Goal: Task Accomplishment & Management: Complete application form

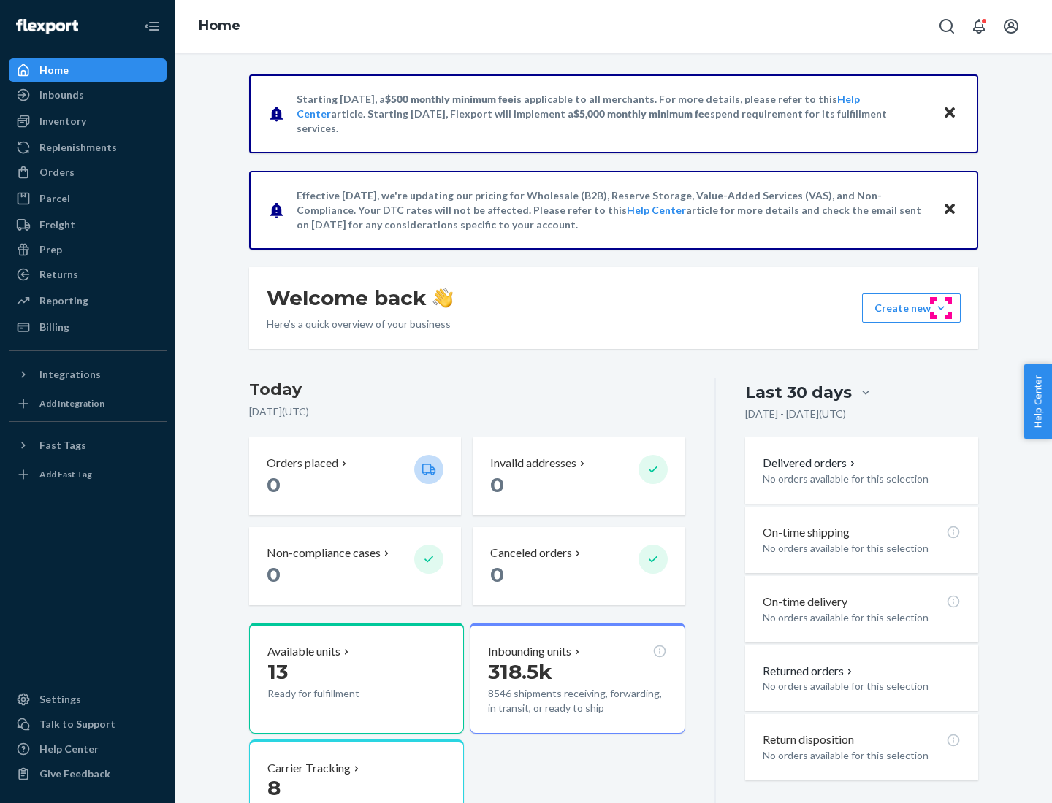
click at [941, 308] on button "Create new Create new inbound Create new order Create new product" at bounding box center [911, 308] width 99 height 29
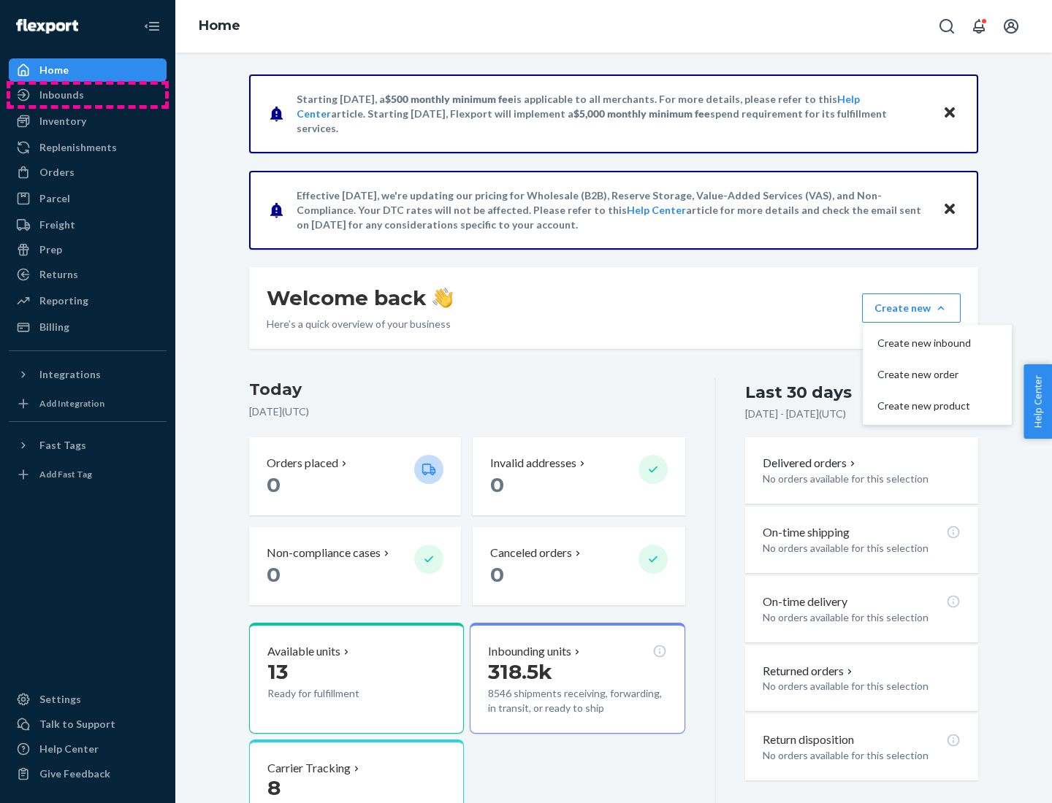
click at [88, 95] on div "Inbounds" at bounding box center [87, 95] width 155 height 20
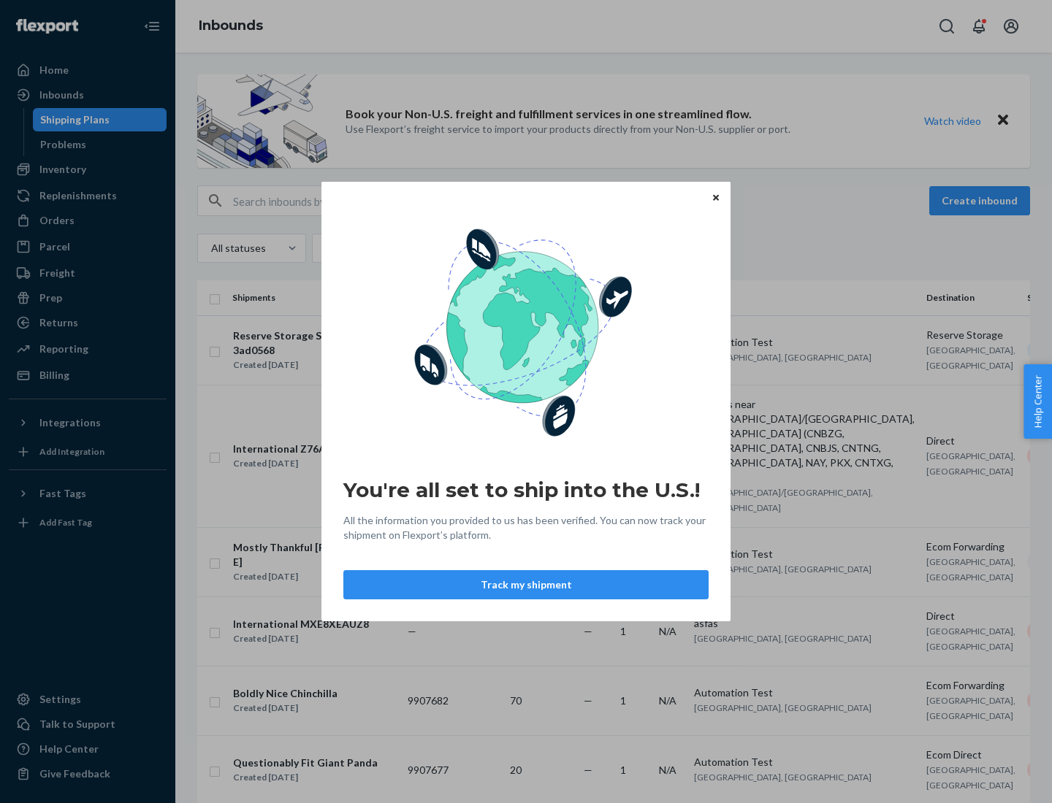
click at [526, 585] on button "Track my shipment" at bounding box center [525, 584] width 365 height 29
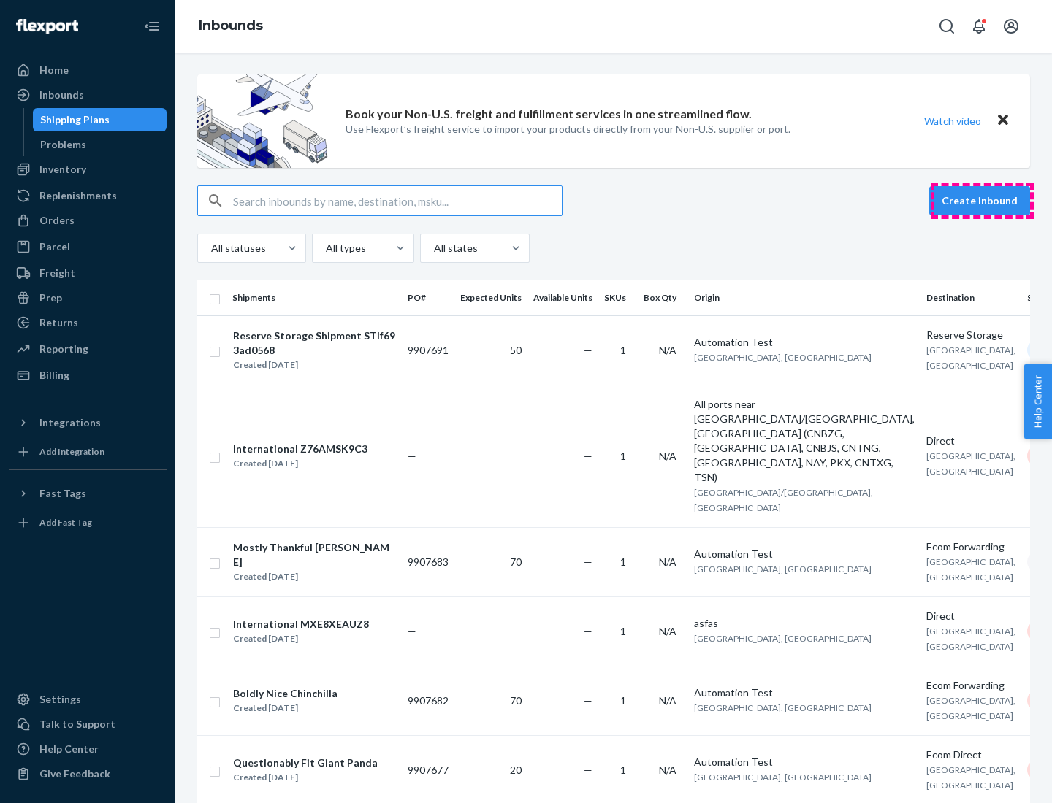
click at [981, 201] on button "Create inbound" at bounding box center [979, 200] width 101 height 29
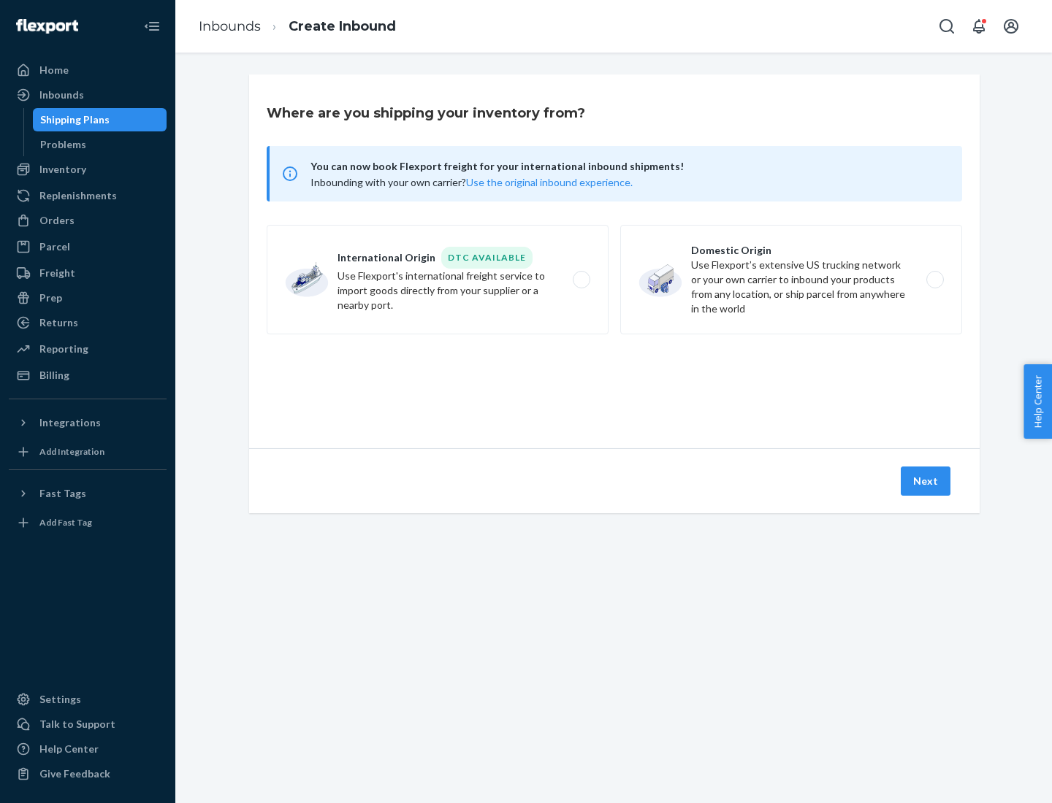
click at [437, 280] on label "International Origin DTC Available Use Flexport's international freight service…" at bounding box center [438, 280] width 342 height 110
click at [581, 280] on input "International Origin DTC Available Use Flexport's international freight service…" at bounding box center [585, 279] width 9 height 9
radio input "true"
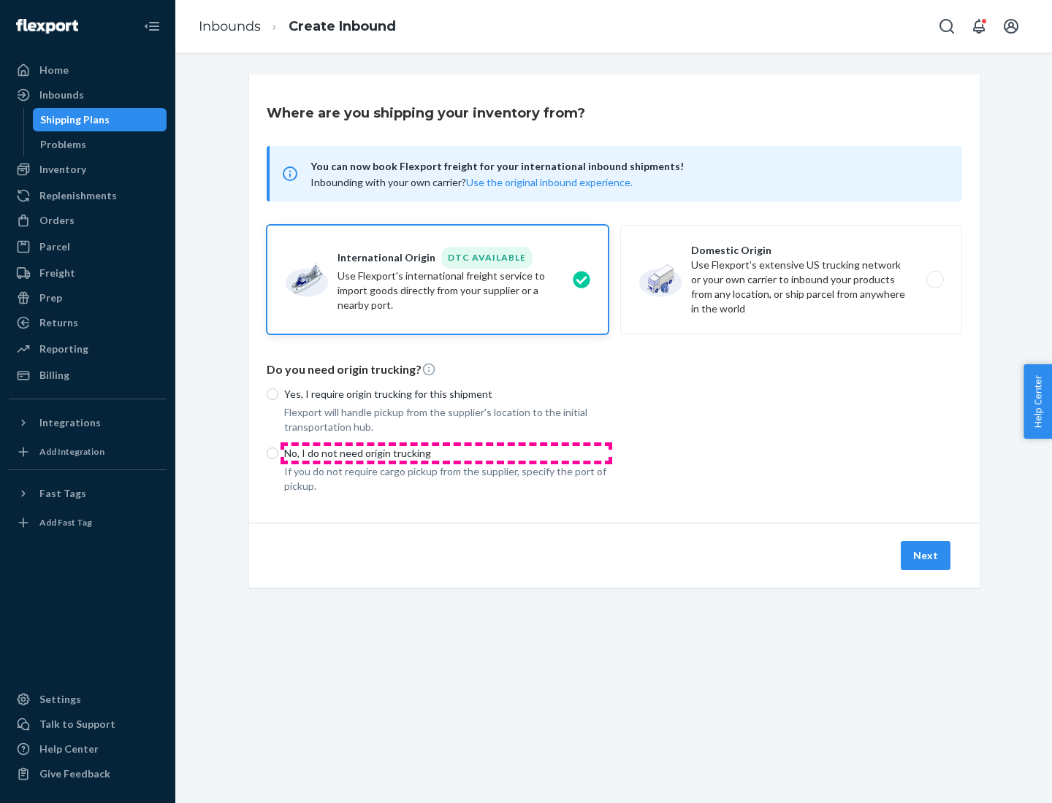
click at [446, 453] on p "No, I do not need origin trucking" at bounding box center [446, 453] width 324 height 15
click at [278, 453] on input "No, I do not need origin trucking" at bounding box center [273, 454] width 12 height 12
radio input "true"
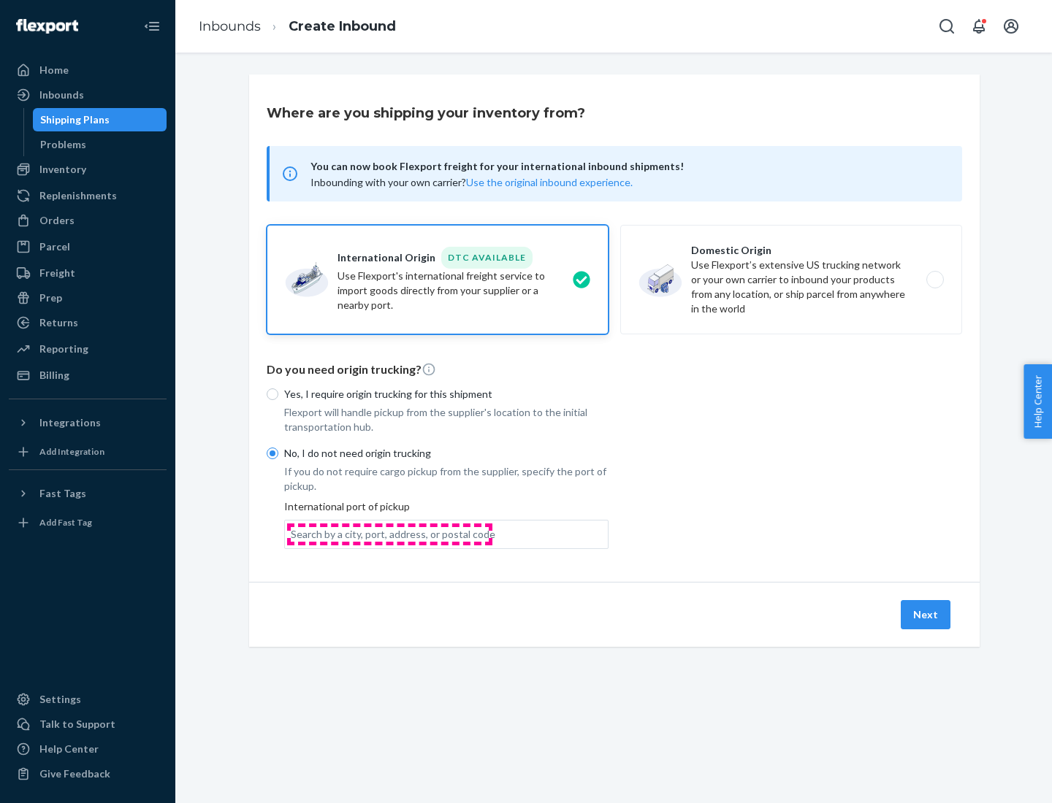
click at [389, 534] on div "Search by a city, port, address, or postal code" at bounding box center [393, 534] width 204 height 15
click at [292, 534] on input "Search by a city, port, address, or postal code" at bounding box center [291, 534] width 1 height 15
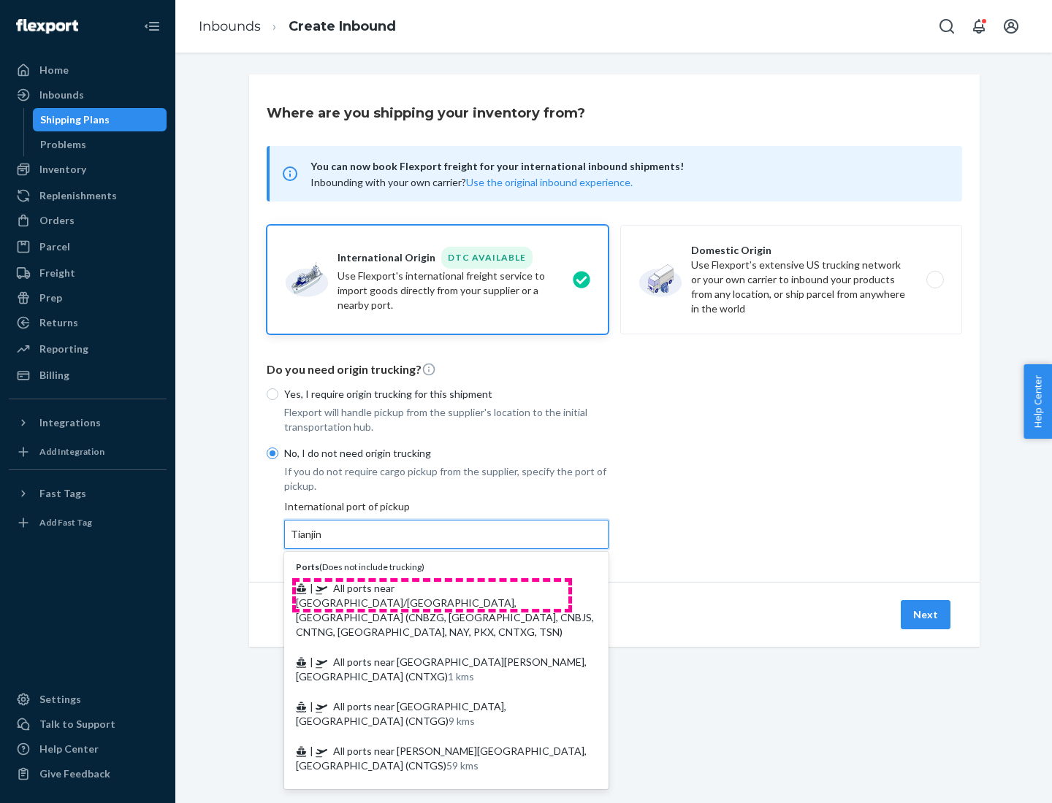
click at [432, 588] on span "| All ports near [GEOGRAPHIC_DATA]/[GEOGRAPHIC_DATA], [GEOGRAPHIC_DATA] (CNBZG,…" at bounding box center [445, 610] width 298 height 56
click at [323, 542] on input "Tianjin" at bounding box center [307, 534] width 32 height 15
type input "All ports near [GEOGRAPHIC_DATA]/[GEOGRAPHIC_DATA], [GEOGRAPHIC_DATA] (CNBZG, […"
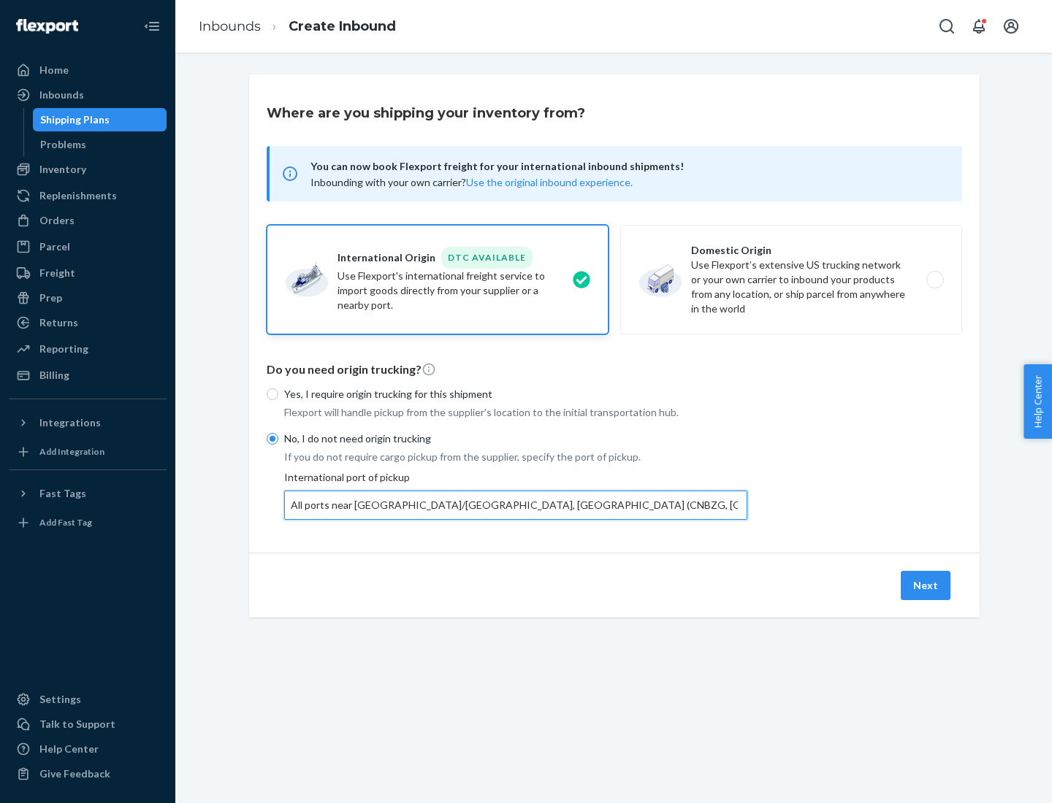
click at [926, 585] on button "Next" at bounding box center [925, 585] width 50 height 29
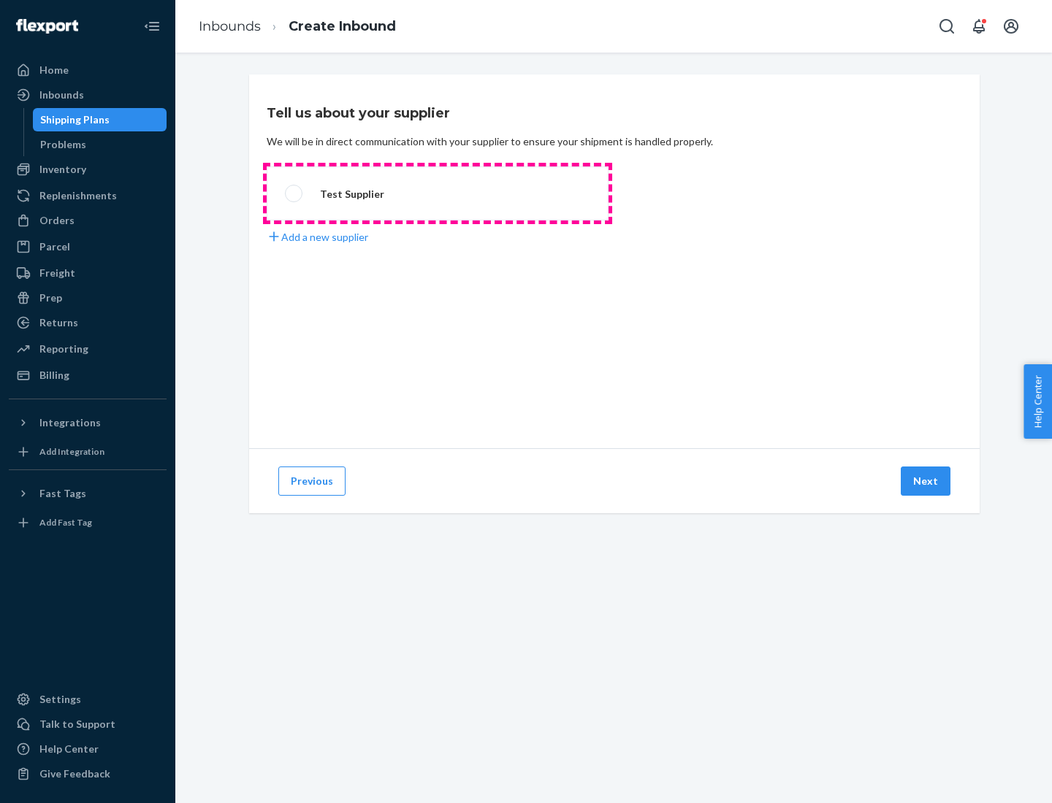
click at [437, 194] on label "Test Supplier" at bounding box center [438, 193] width 342 height 54
click at [294, 194] on input "Test Supplier" at bounding box center [289, 193] width 9 height 9
radio input "true"
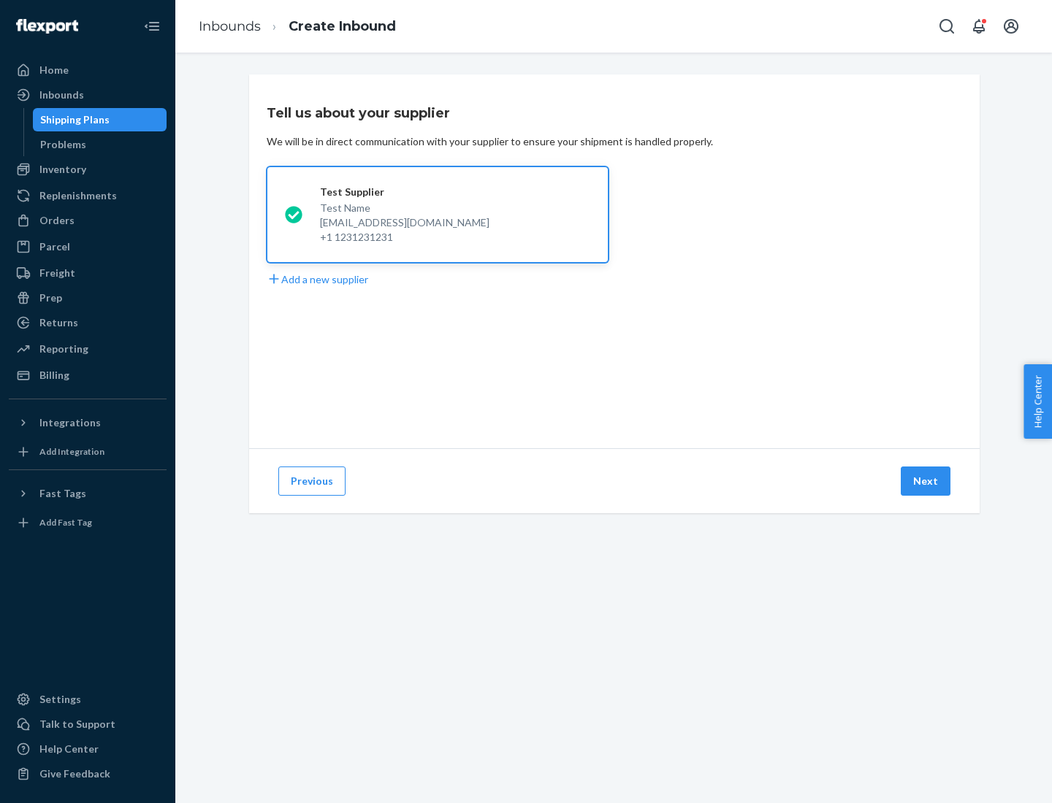
click at [926, 481] on button "Next" at bounding box center [925, 481] width 50 height 29
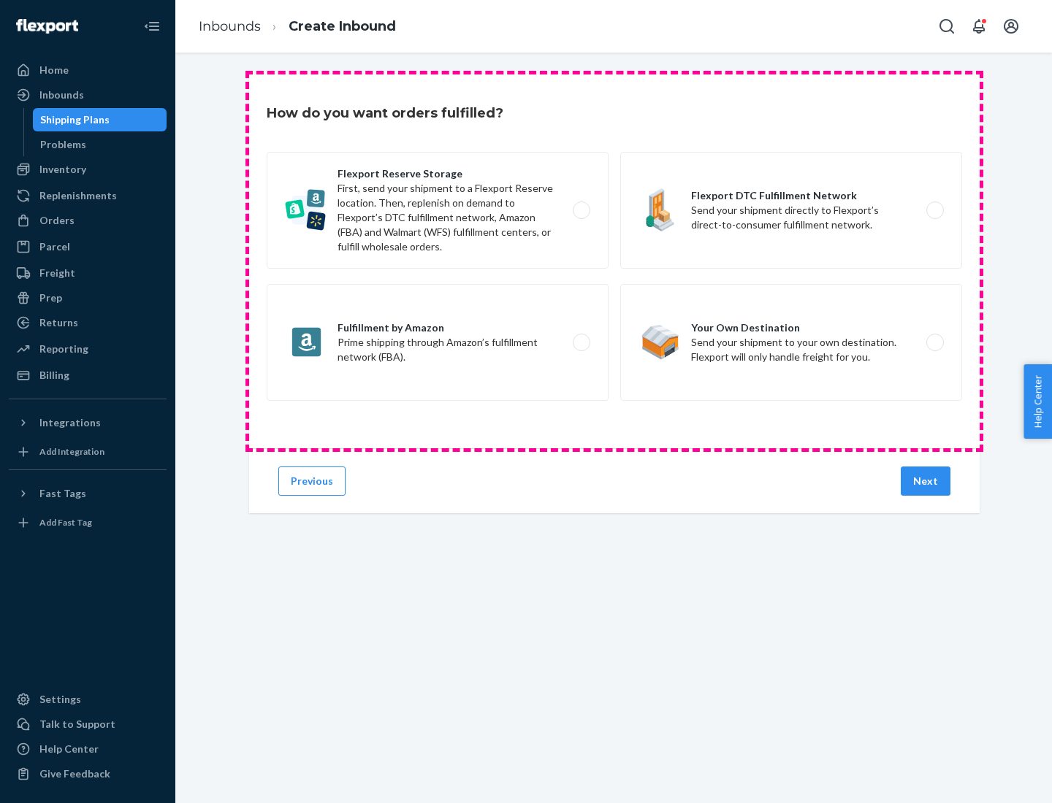
click at [614, 261] on div "Flexport Reserve Storage First, send your shipment to a Flexport Reserve locati…" at bounding box center [614, 278] width 695 height 253
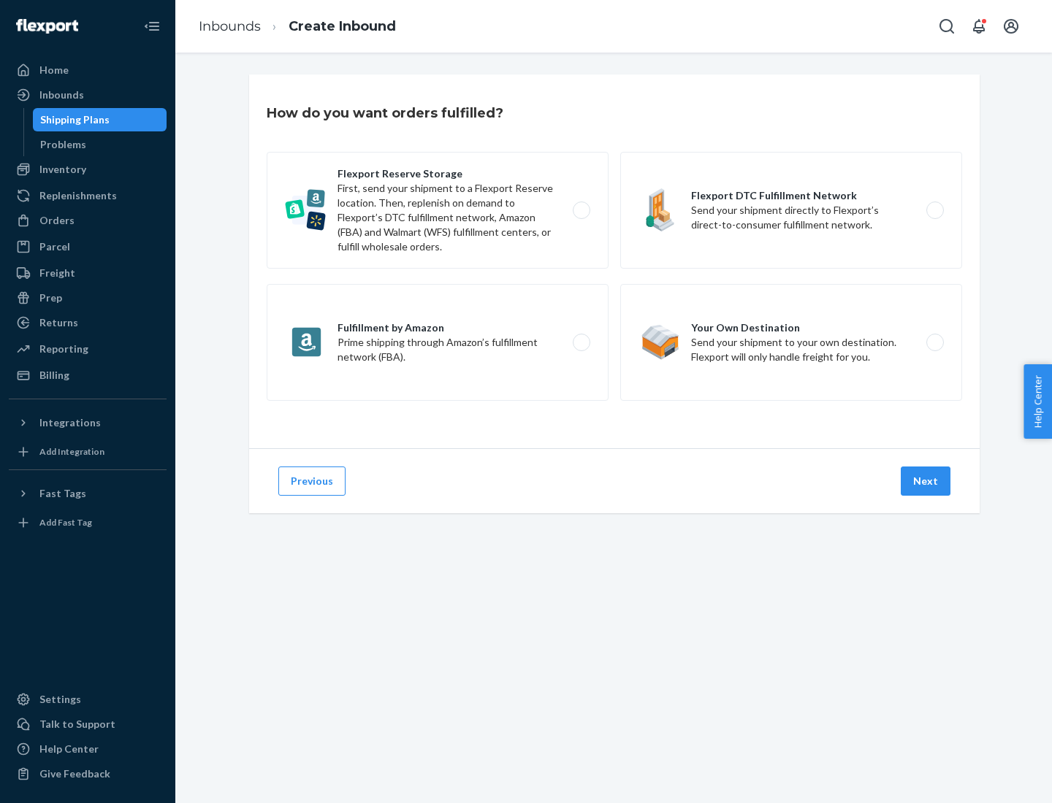
click at [791, 210] on label "Flexport DTC Fulfillment Network Send your shipment directly to Flexport’s dire…" at bounding box center [791, 210] width 342 height 117
click at [934, 210] on input "Flexport DTC Fulfillment Network Send your shipment directly to Flexport’s dire…" at bounding box center [938, 210] width 9 height 9
radio input "true"
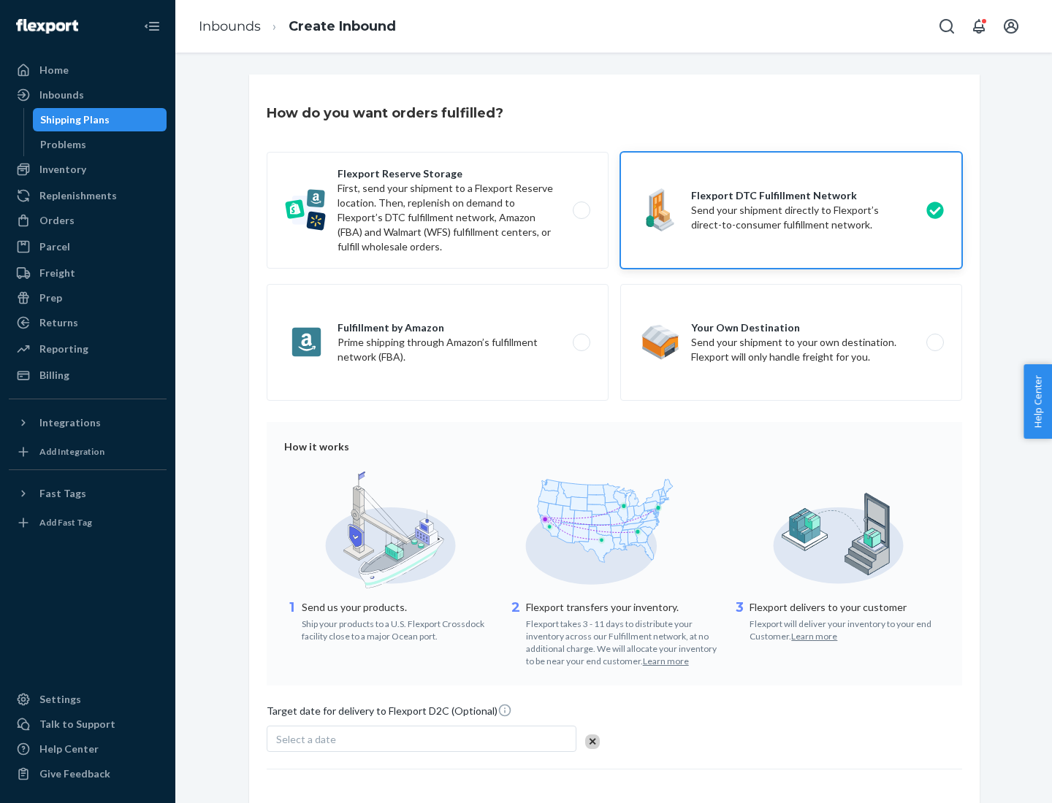
scroll to position [107, 0]
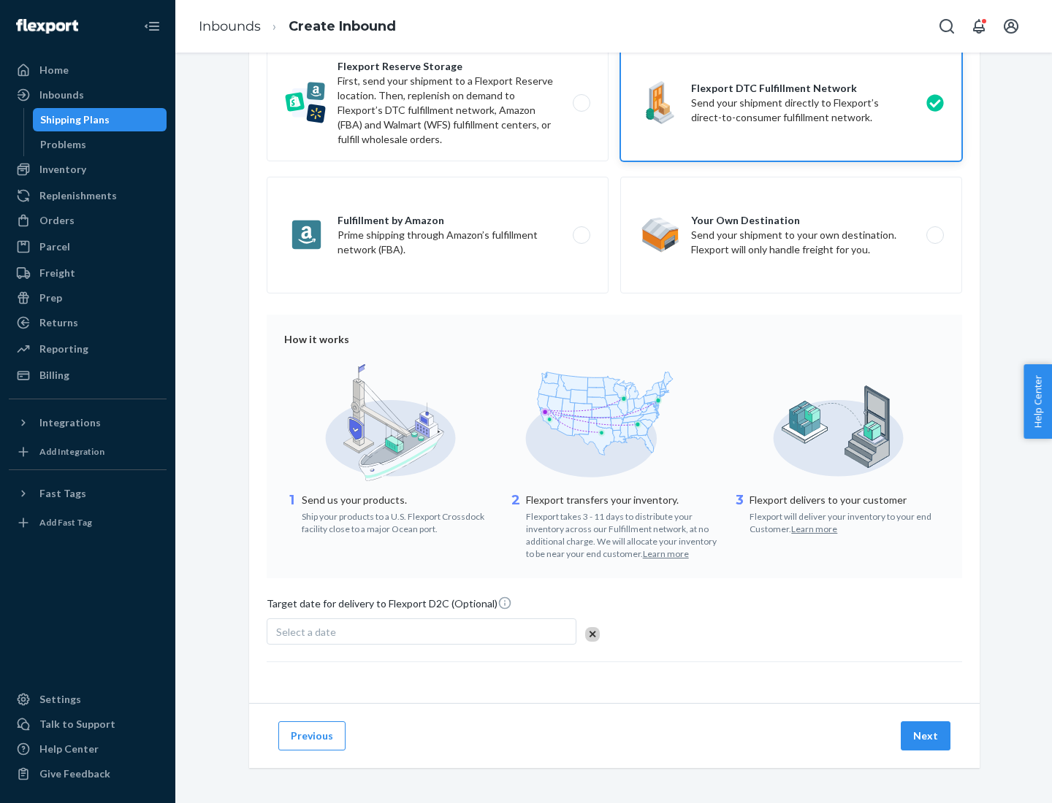
click at [926, 735] on button "Next" at bounding box center [925, 735] width 50 height 29
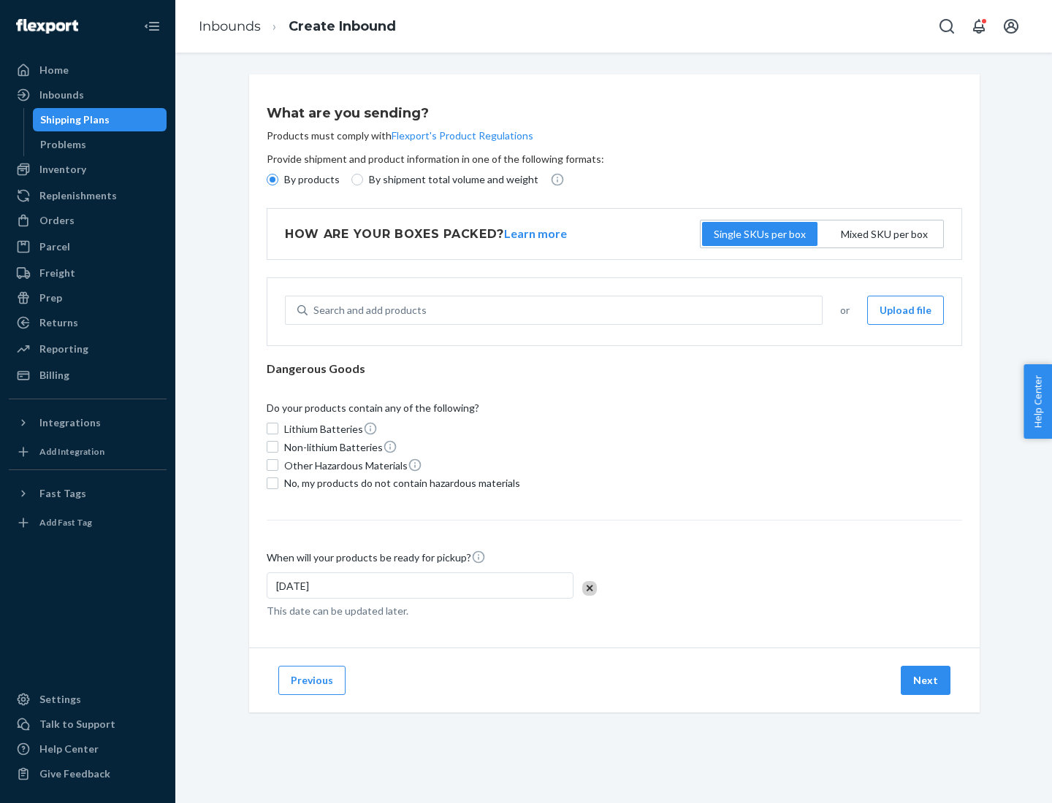
click at [310, 180] on p "By products" at bounding box center [311, 179] width 55 height 15
click at [278, 180] on input "By products" at bounding box center [273, 180] width 12 height 12
click at [367, 310] on div "Search and add products" at bounding box center [369, 310] width 113 height 15
click at [315, 310] on input "Search and add products" at bounding box center [313, 310] width 1 height 15
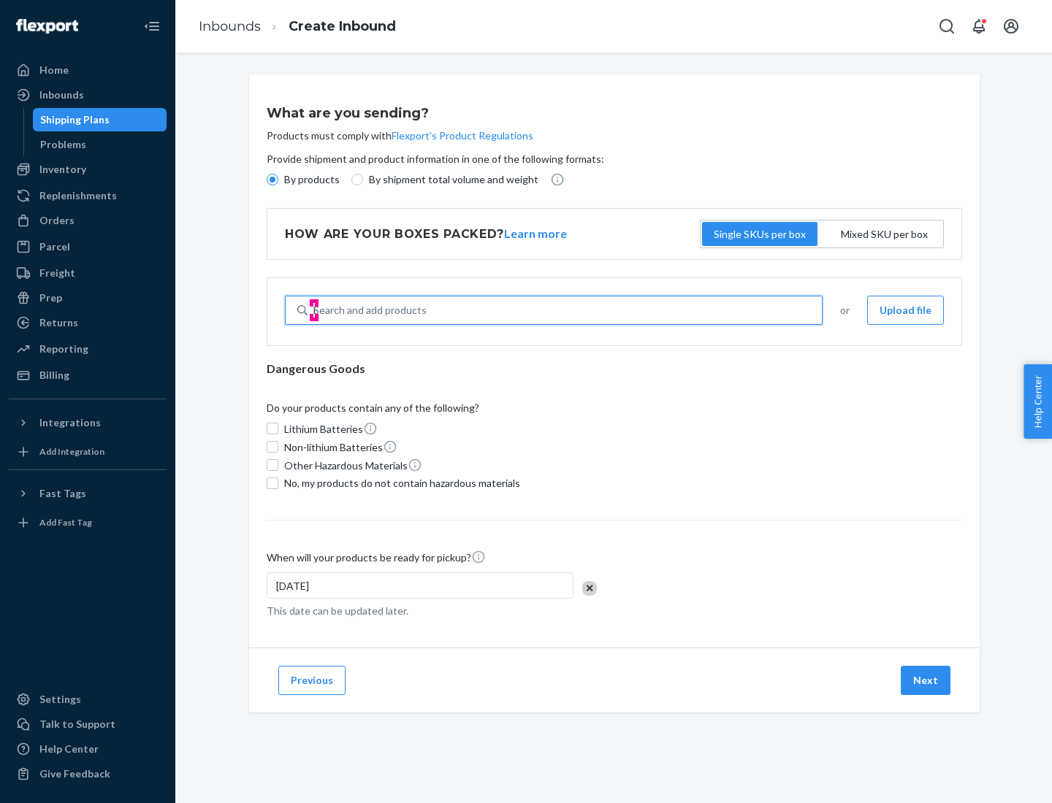
type input "basic"
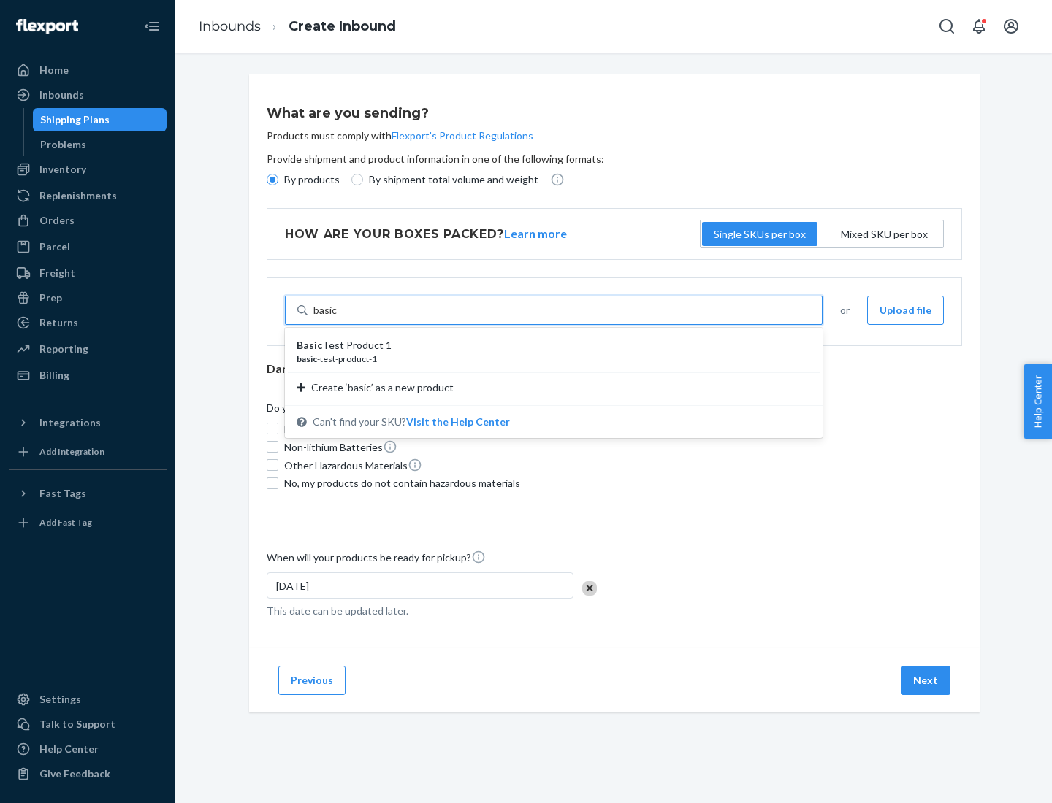
click at [548, 345] on div "Basic Test Product 1" at bounding box center [547, 345] width 502 height 15
click at [337, 318] on input "basic" at bounding box center [325, 310] width 24 height 15
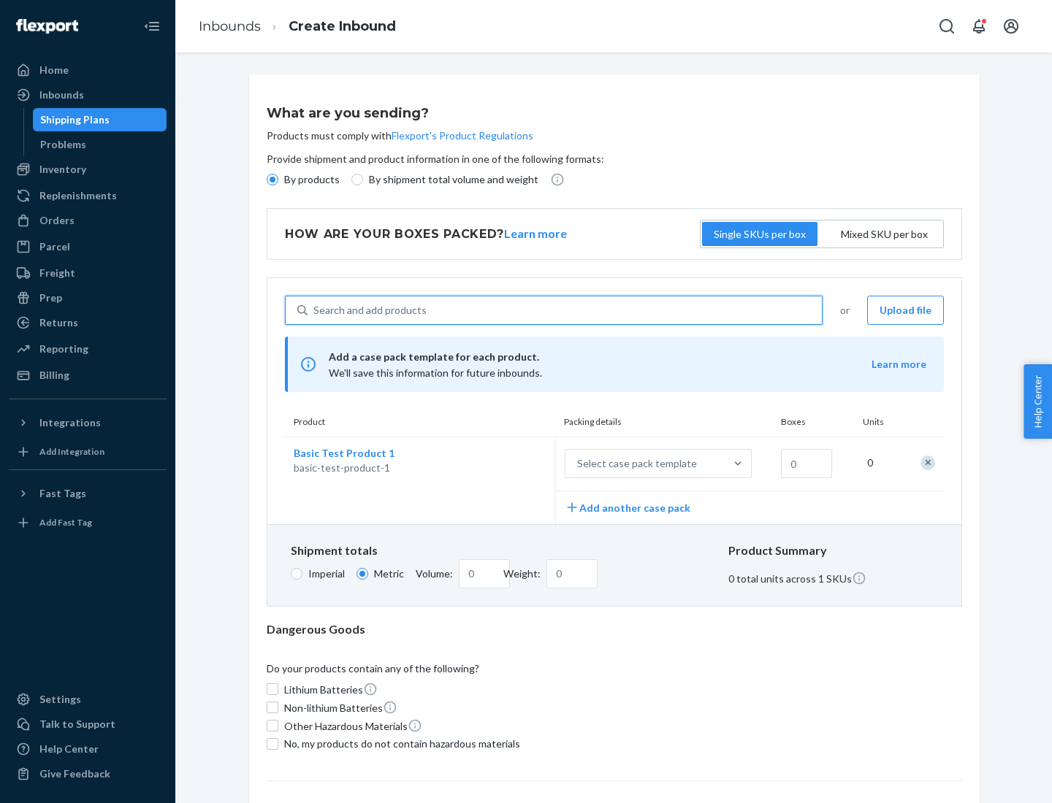
scroll to position [36, 0]
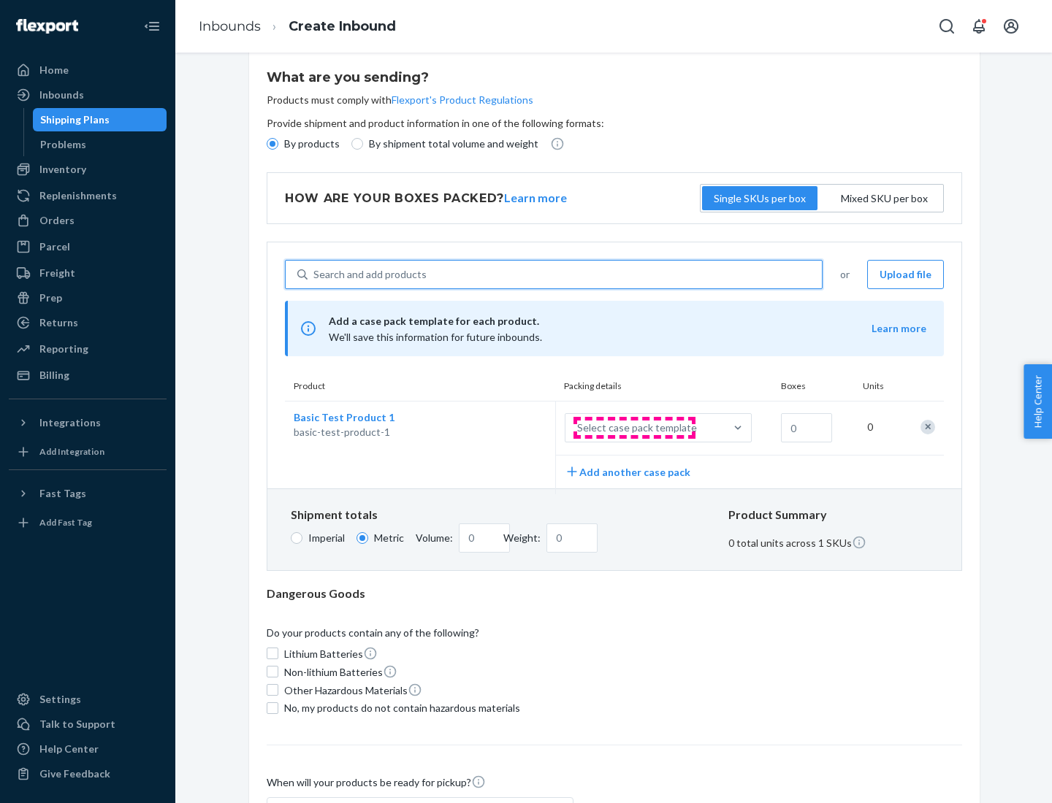
click at [634, 428] on div "Select case pack template" at bounding box center [637, 428] width 120 height 15
click at [505, 428] on input "Select case pack template" at bounding box center [505, 428] width 0 height 0
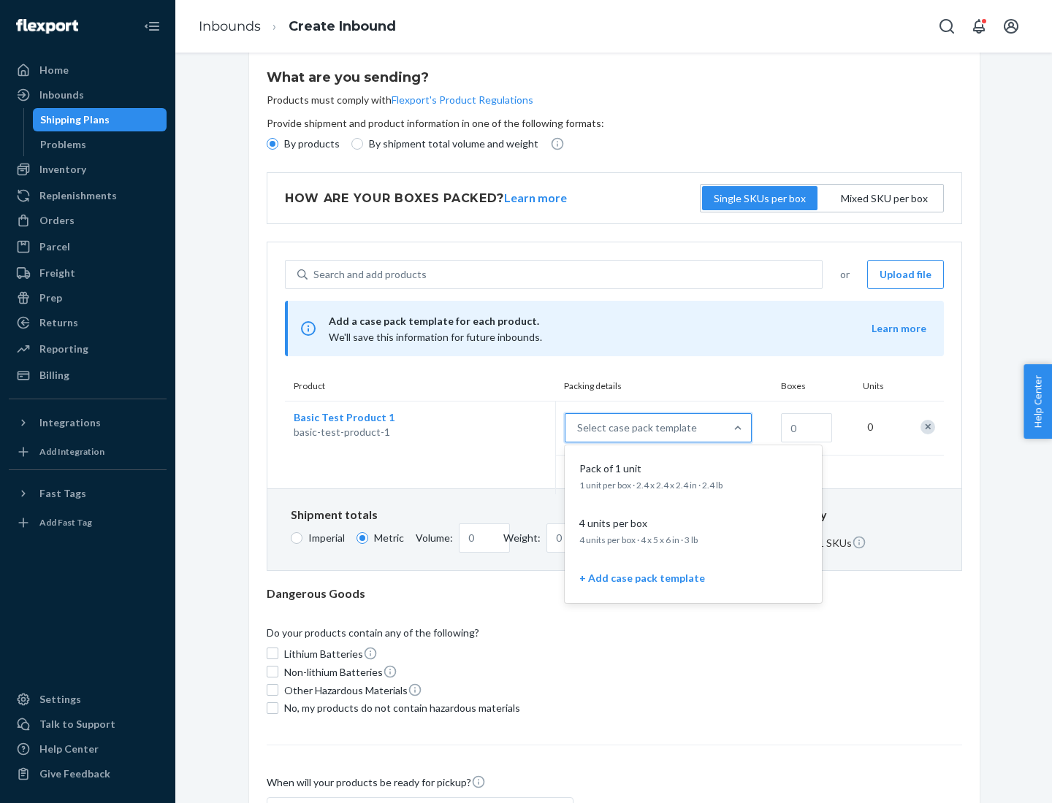
scroll to position [84, 0]
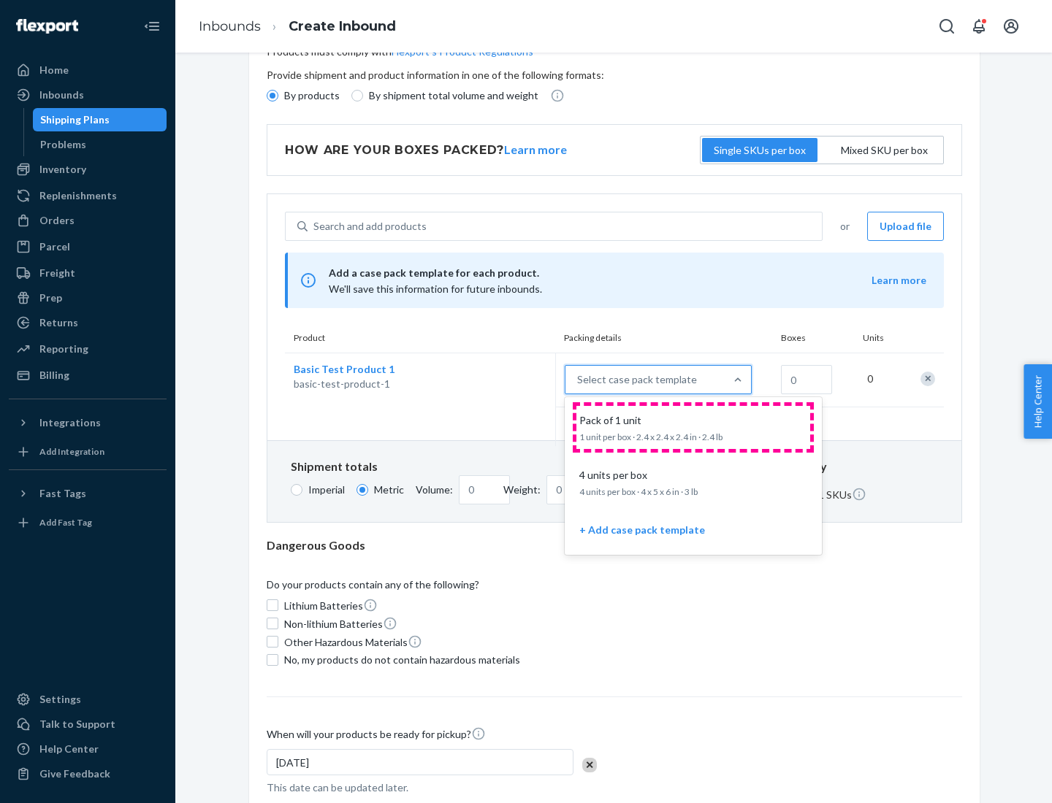
click at [693, 427] on div "Pack of 1 unit" at bounding box center [690, 420] width 234 height 15
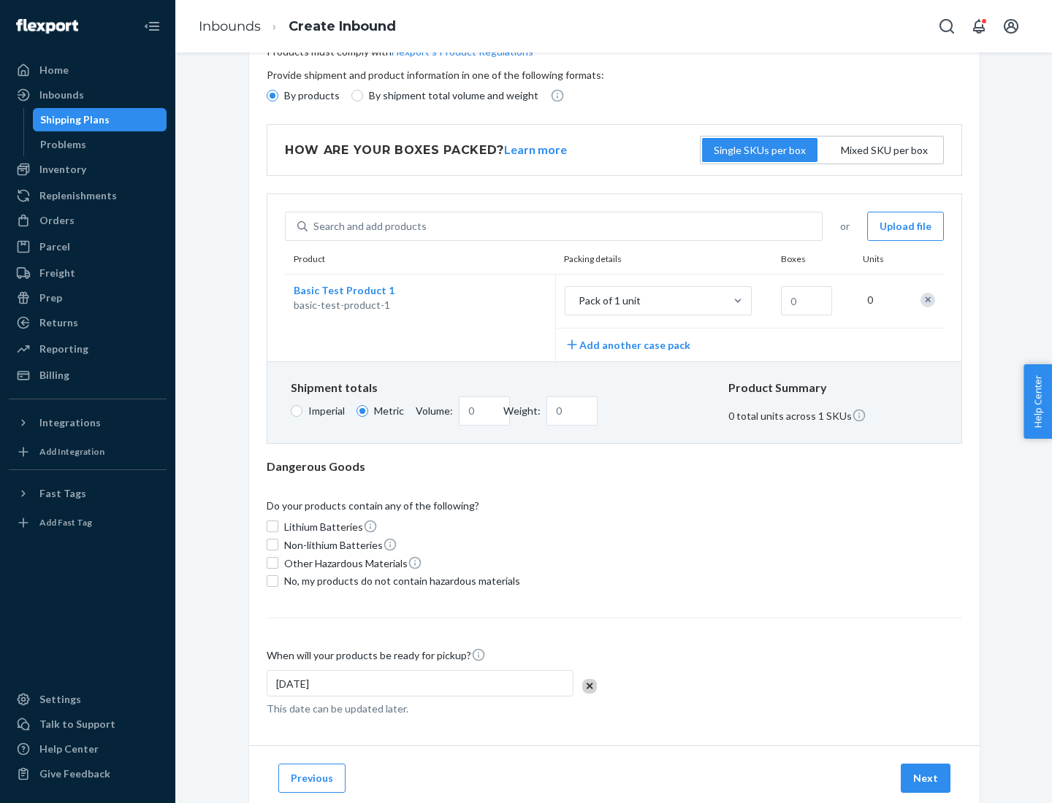
scroll to position [0, 0]
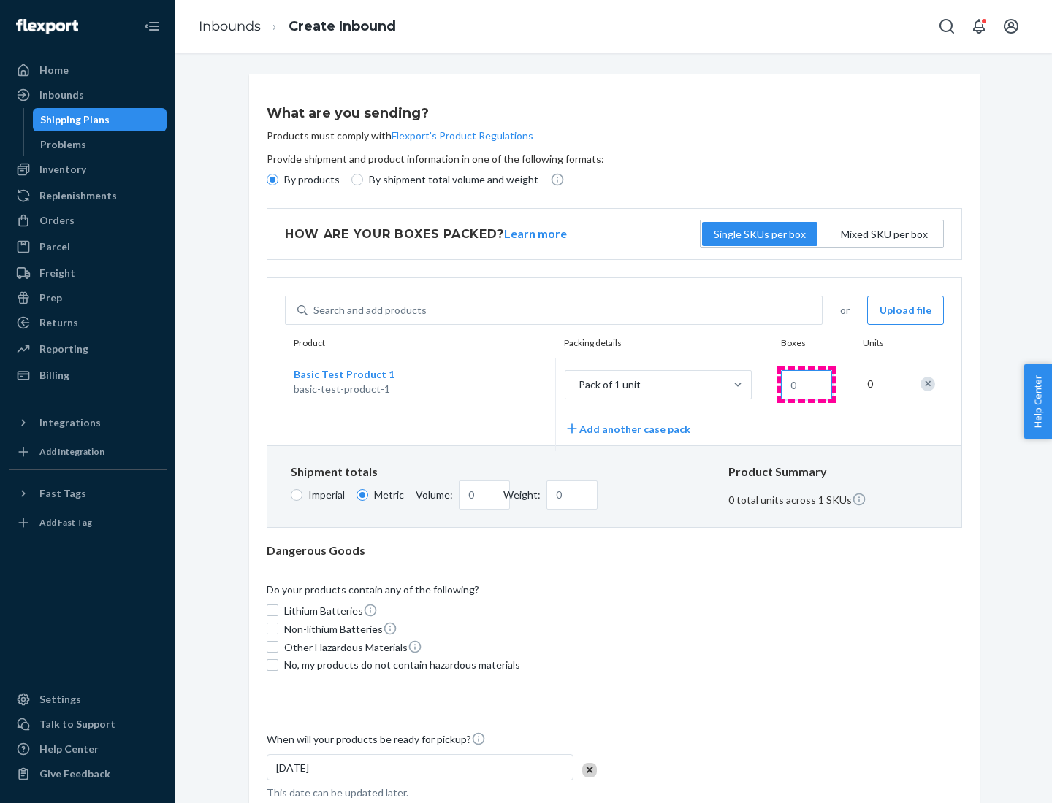
type input "1.09"
type input "1"
type input "10.89"
type input "10"
type input "0.02"
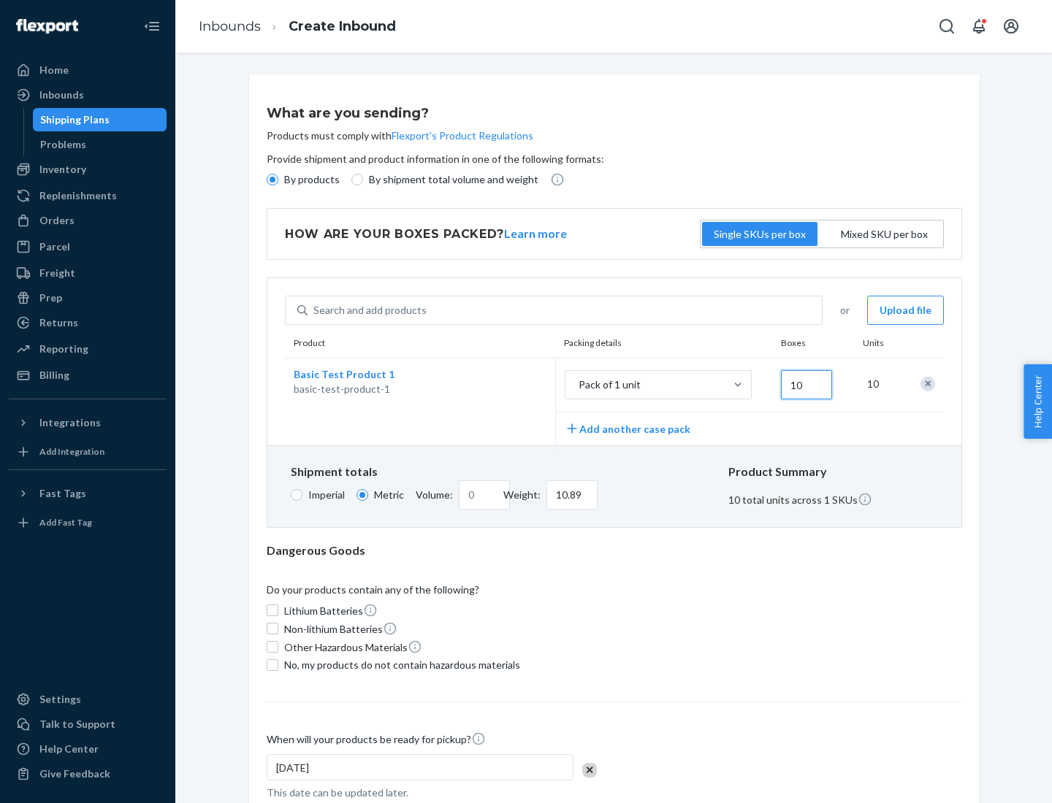
type input "108.86"
type input "100"
type input "0.23"
type input "1088.62"
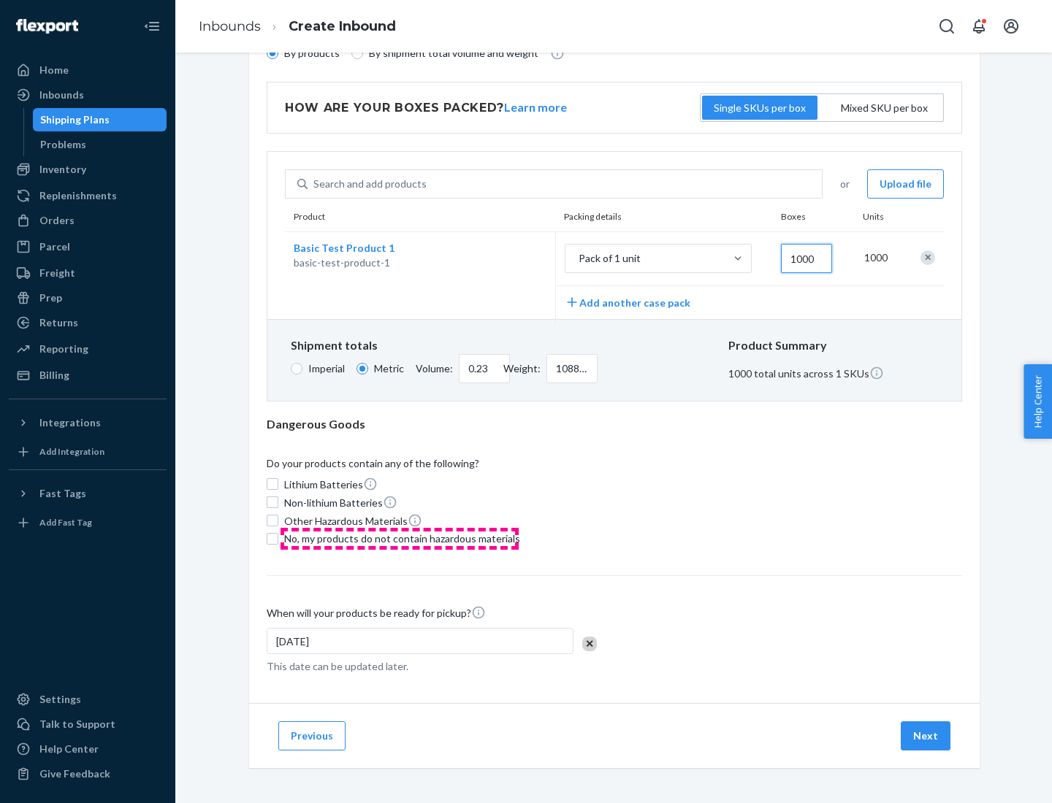
type input "1000"
click at [399, 538] on span "No, my products do not contain hazardous materials" at bounding box center [402, 539] width 236 height 15
click at [278, 538] on input "No, my products do not contain hazardous materials" at bounding box center [273, 539] width 12 height 12
checkbox input "true"
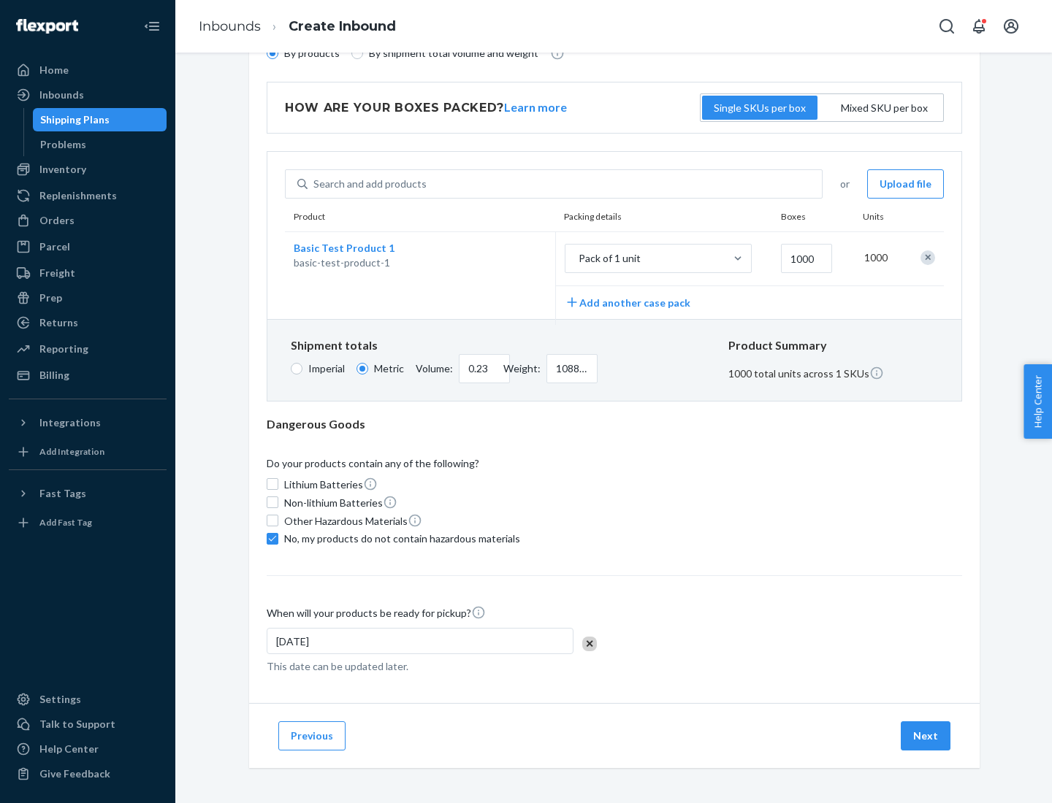
click at [926, 735] on button "Next" at bounding box center [925, 735] width 50 height 29
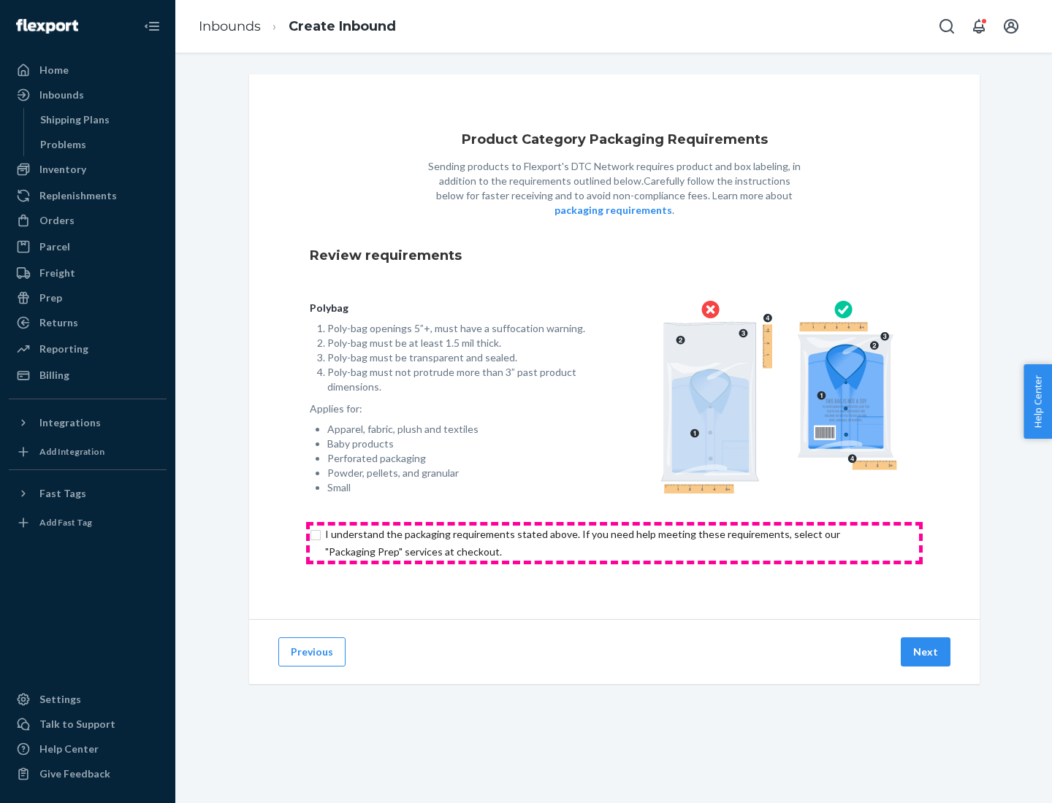
click at [614, 543] on input "checkbox" at bounding box center [614, 543] width 609 height 35
checkbox input "true"
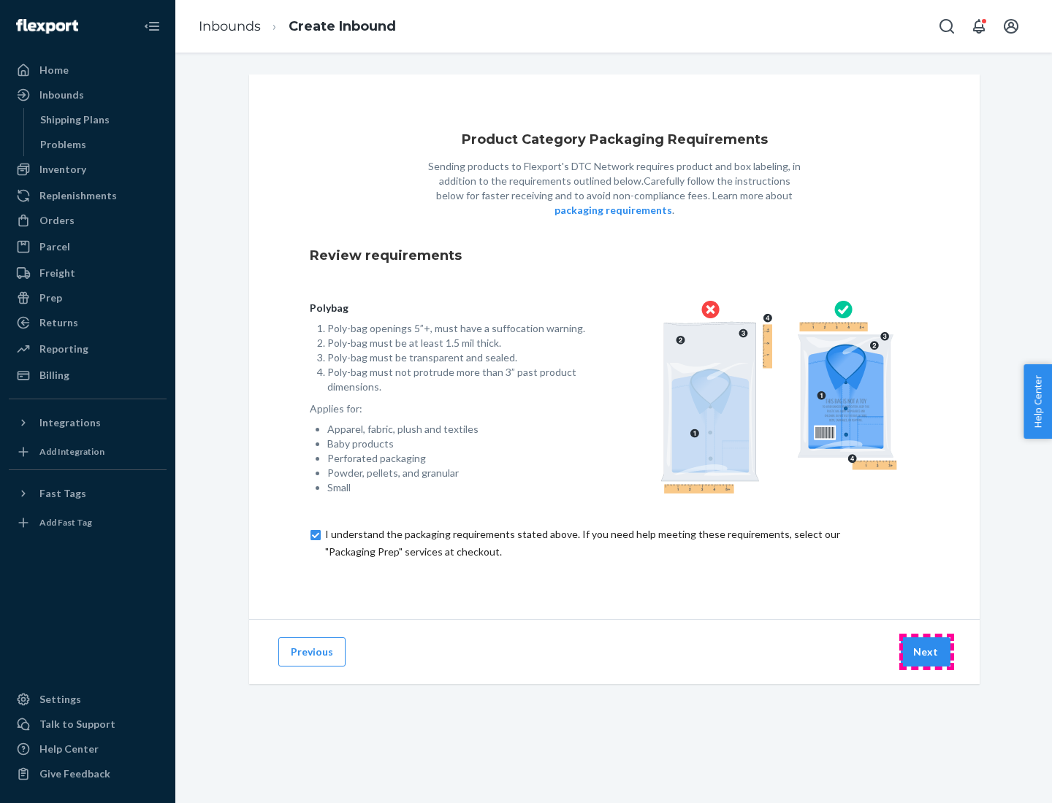
click at [926, 651] on button "Next" at bounding box center [925, 652] width 50 height 29
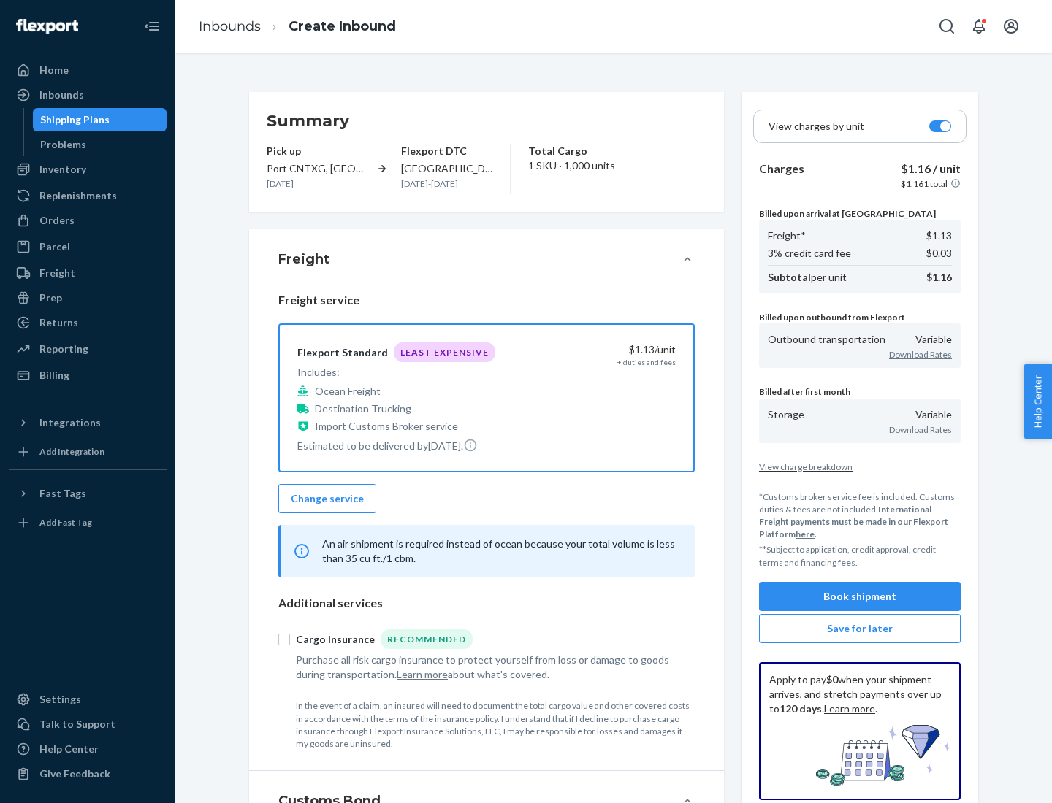
scroll to position [169, 0]
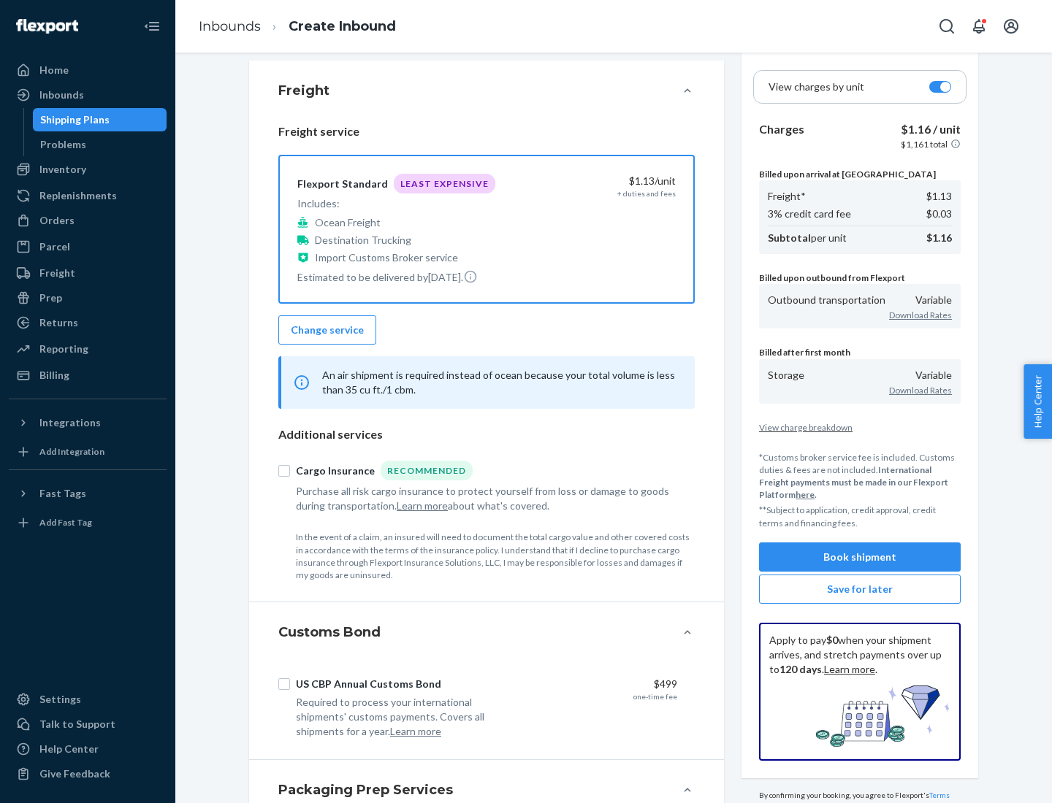
click at [859, 556] on button "Book shipment" at bounding box center [860, 557] width 202 height 29
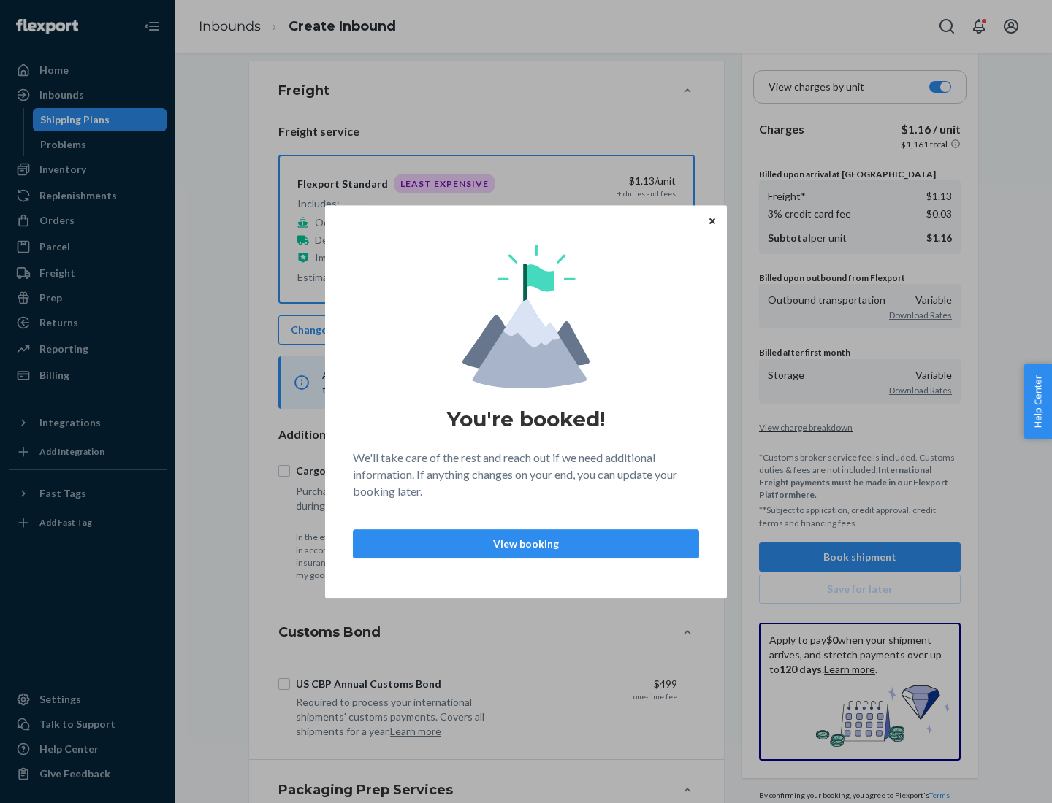
click at [526, 543] on p "View booking" at bounding box center [525, 544] width 321 height 15
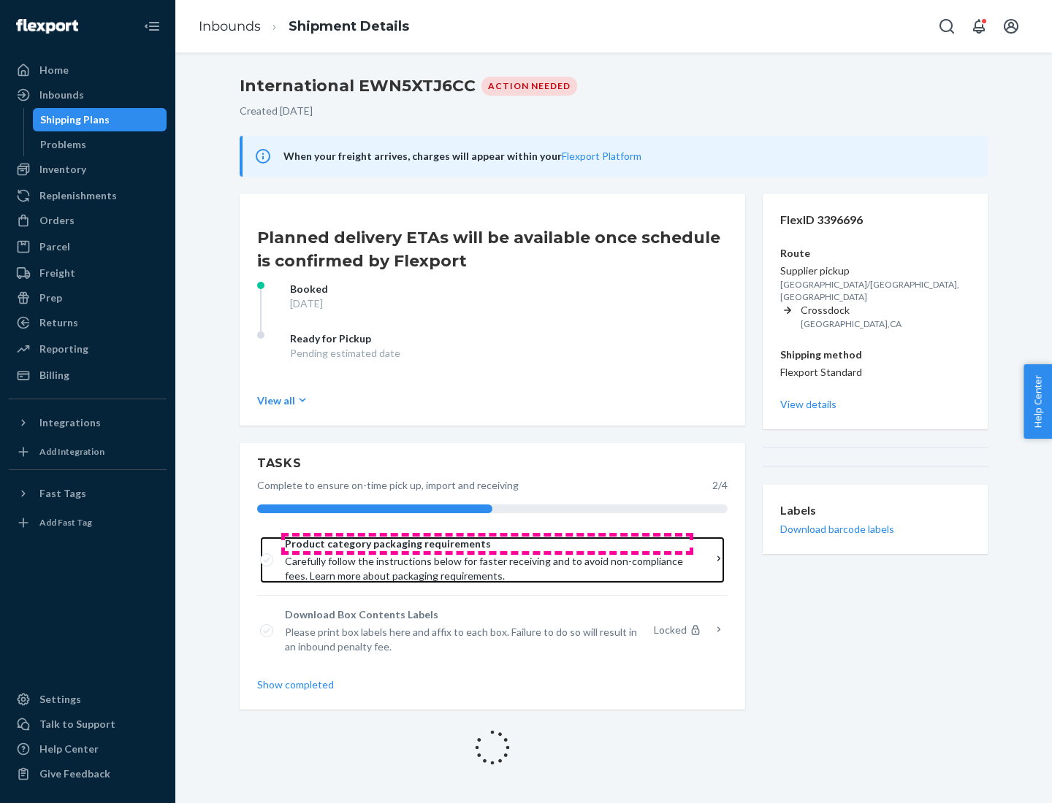
click at [487, 544] on span "Product category packaging requirements" at bounding box center [487, 544] width 405 height 15
